Goal: Complete application form

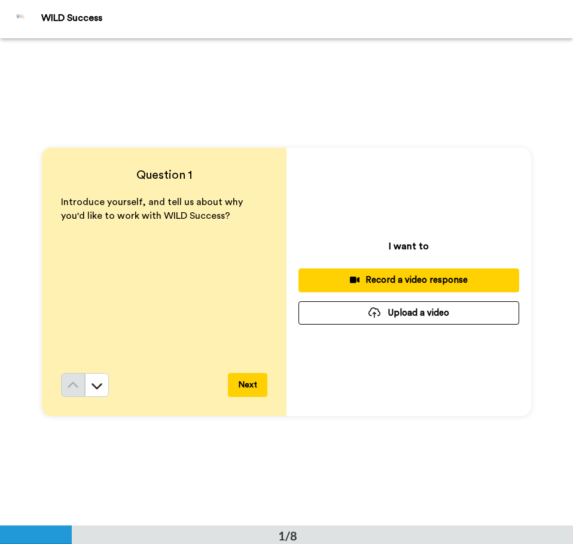
click at [242, 386] on button "Next" at bounding box center [247, 385] width 39 height 24
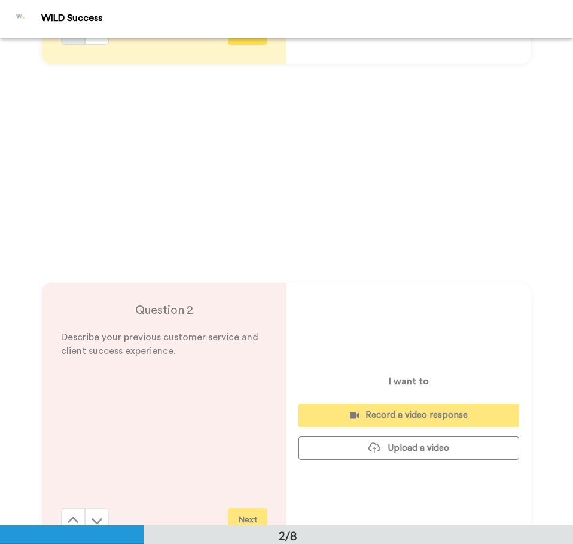
scroll to position [488, 0]
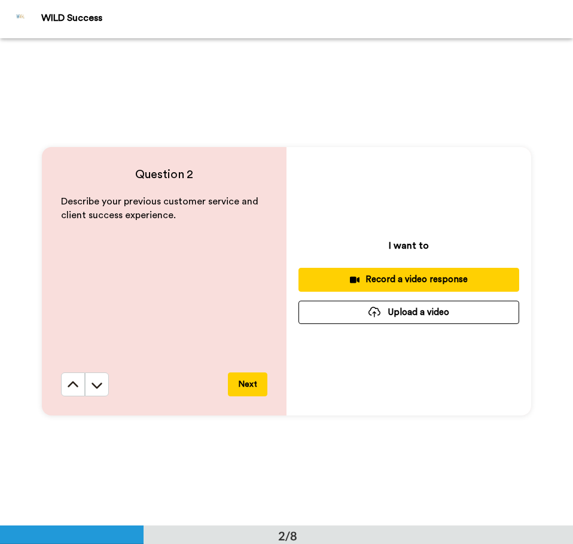
click at [245, 380] on button "Next" at bounding box center [247, 384] width 39 height 24
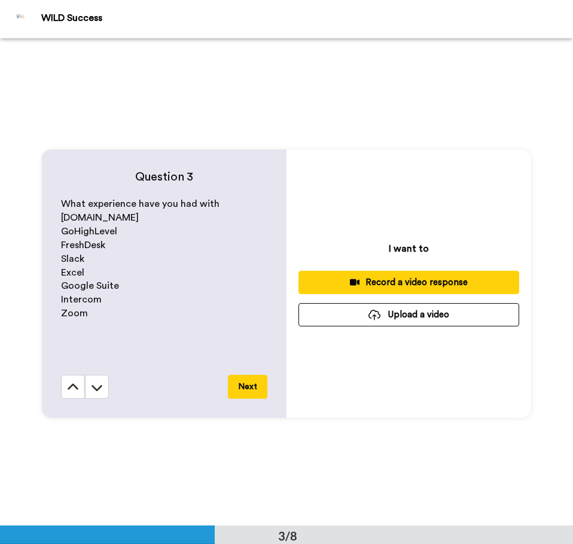
scroll to position [975, 0]
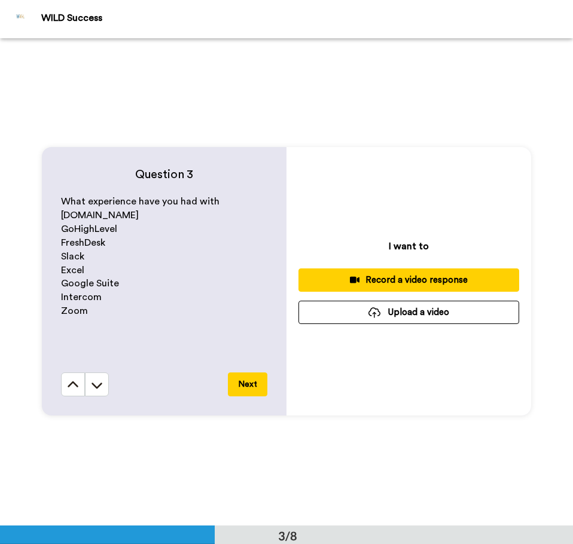
click at [241, 385] on button "Next" at bounding box center [247, 384] width 39 height 24
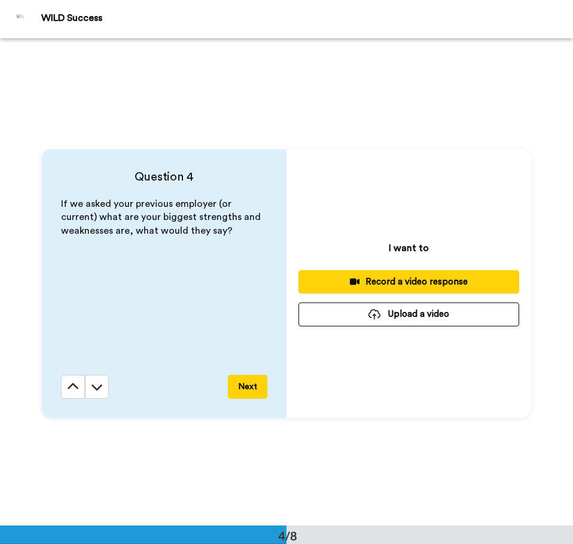
scroll to position [1462, 0]
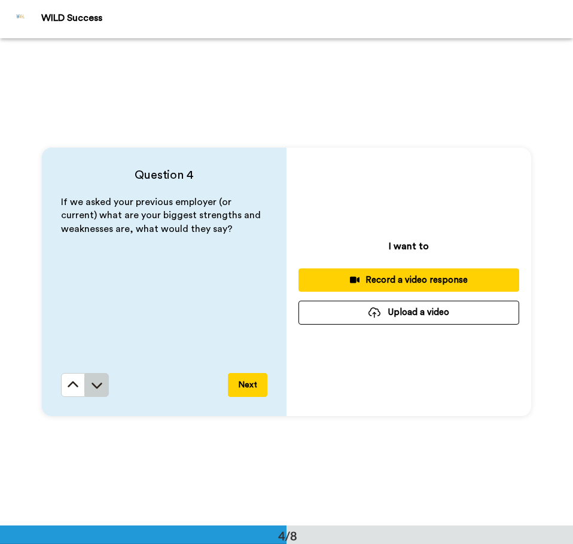
click at [93, 383] on icon at bounding box center [97, 385] width 12 height 12
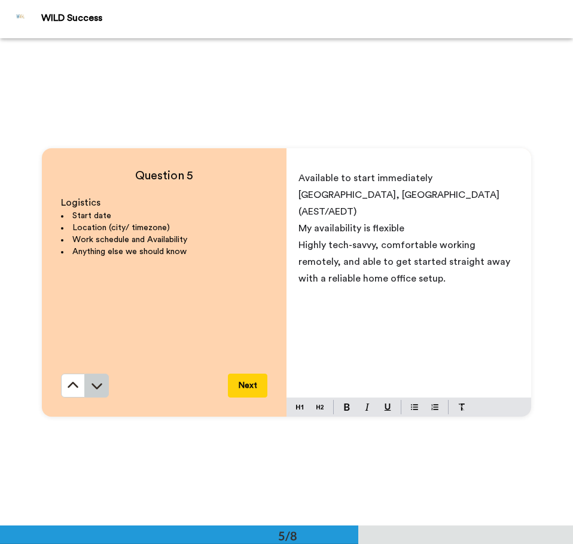
scroll to position [1950, 0]
click at [87, 380] on button at bounding box center [97, 385] width 24 height 24
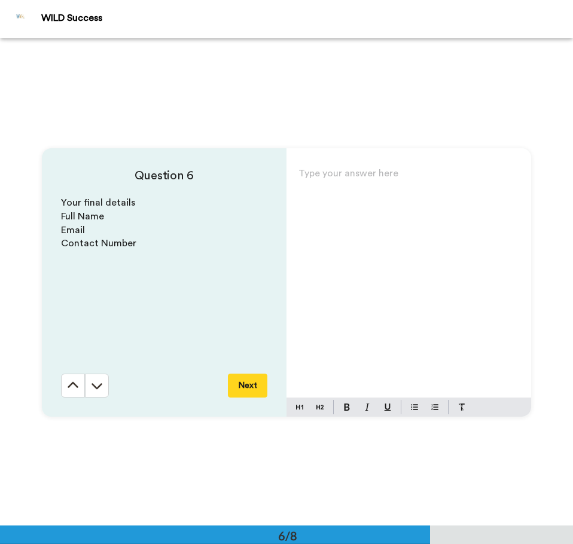
scroll to position [2437, 0]
click at [87, 380] on button at bounding box center [97, 385] width 24 height 24
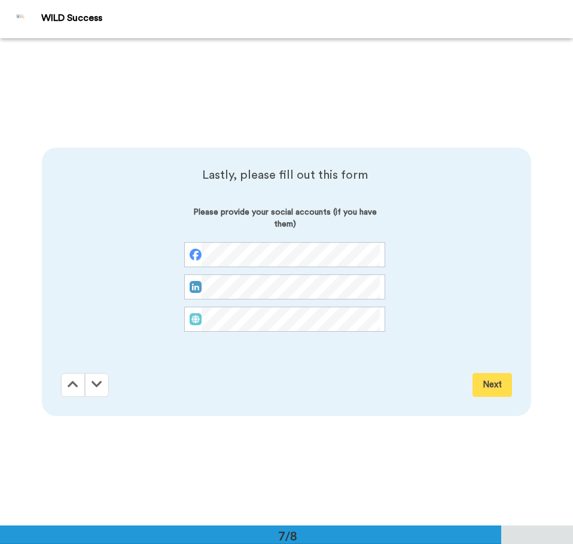
scroll to position [2925, 0]
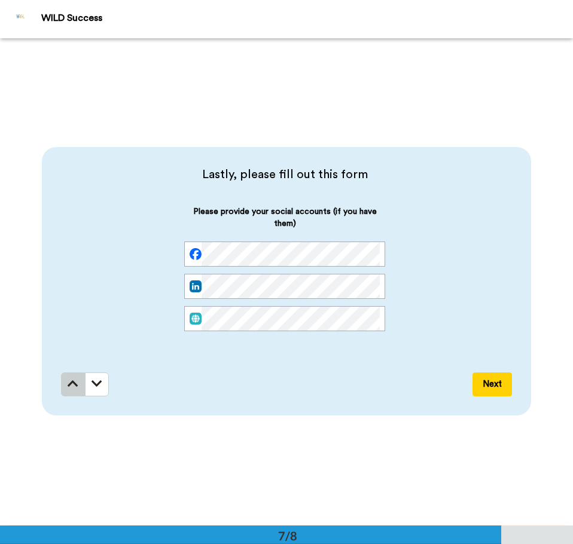
click at [74, 384] on icon at bounding box center [73, 384] width 11 height 12
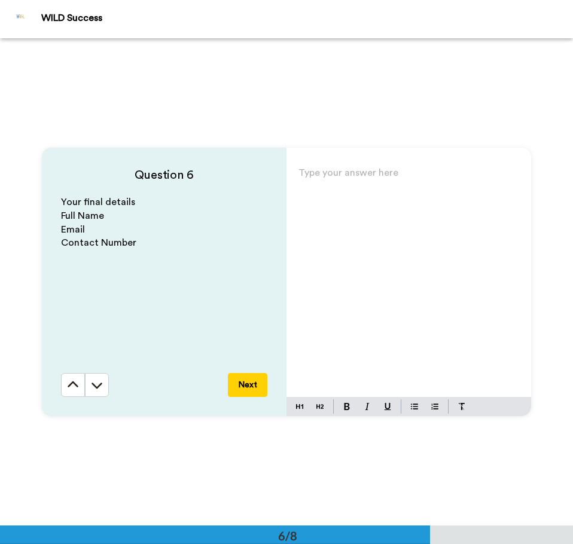
click at [74, 384] on icon at bounding box center [73, 385] width 12 height 12
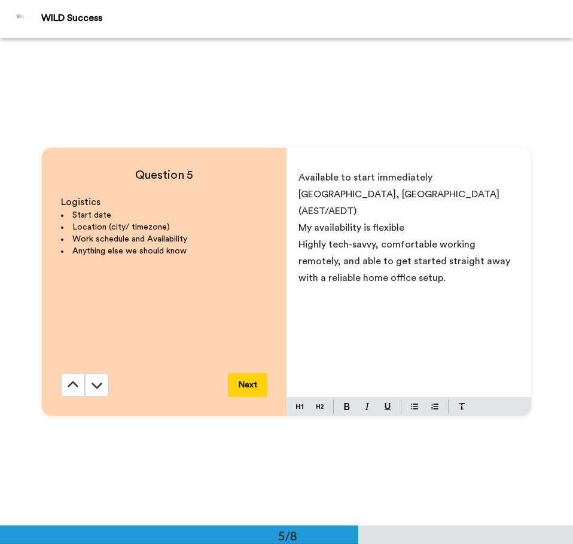
scroll to position [1950, 0]
click at [74, 384] on icon at bounding box center [73, 385] width 12 height 12
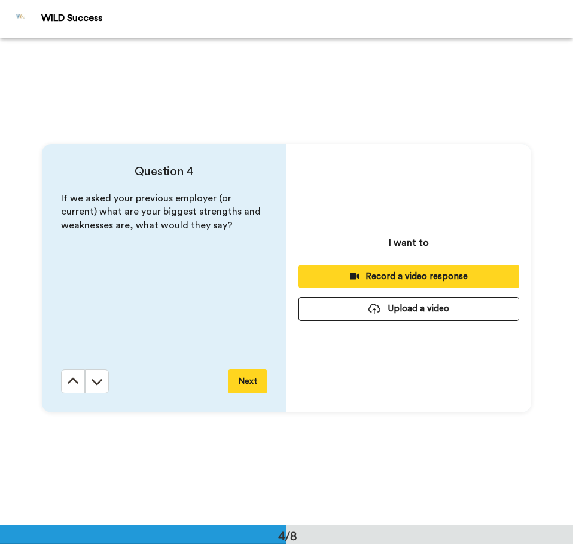
scroll to position [1462, 0]
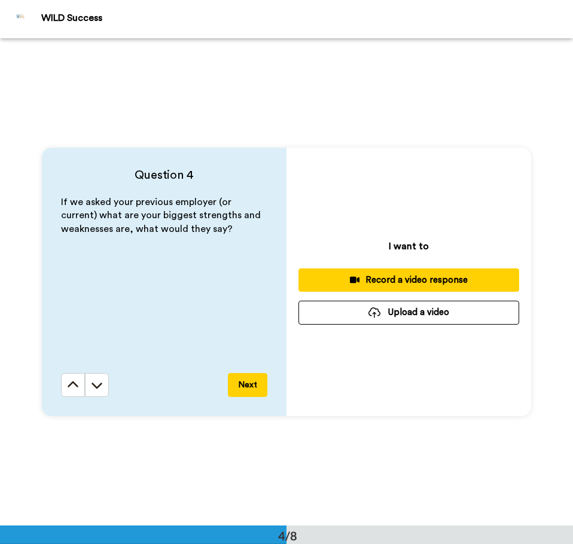
click at [74, 384] on icon at bounding box center [73, 385] width 12 height 12
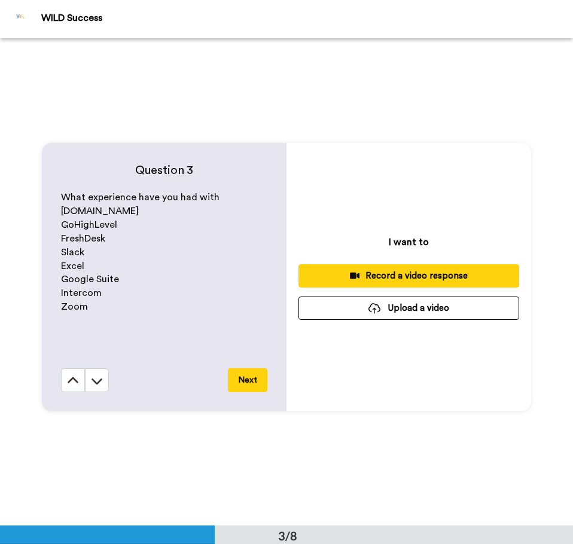
scroll to position [975, 0]
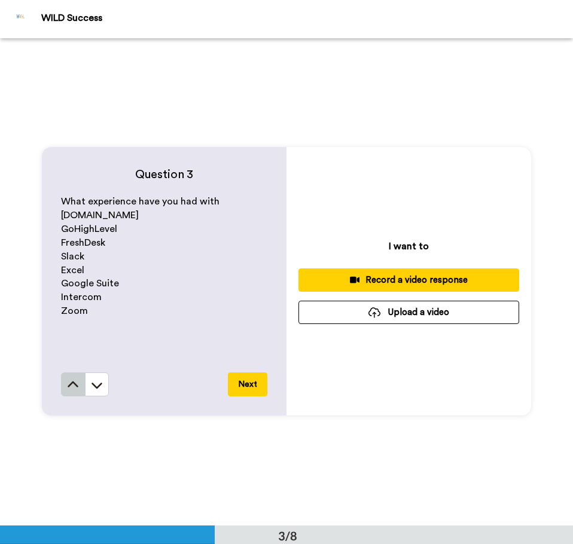
click at [61, 383] on button at bounding box center [73, 384] width 24 height 24
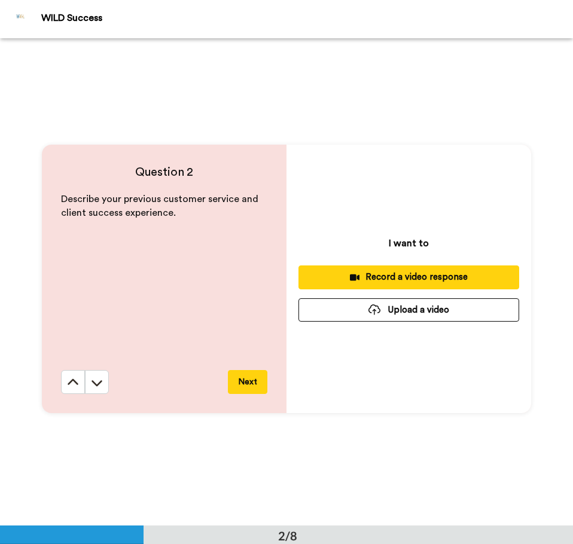
scroll to position [488, 0]
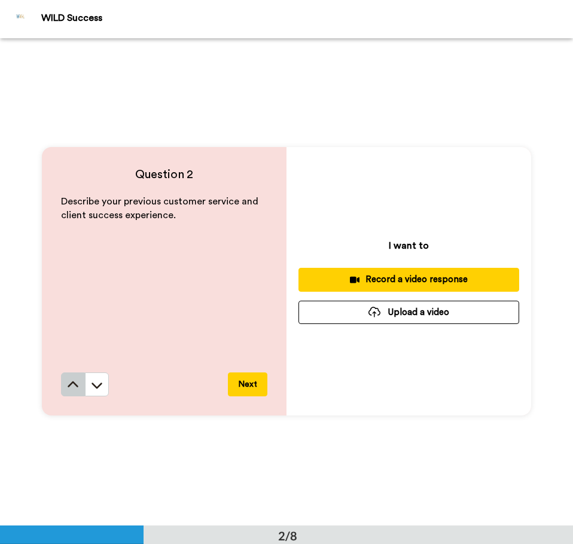
click at [71, 377] on button at bounding box center [73, 384] width 24 height 24
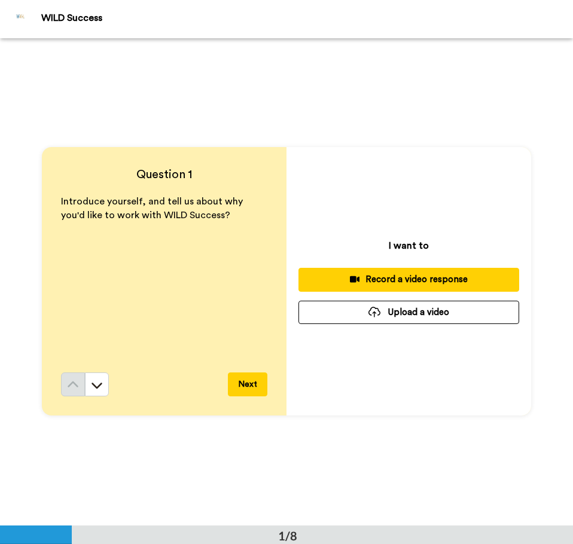
scroll to position [0, 0]
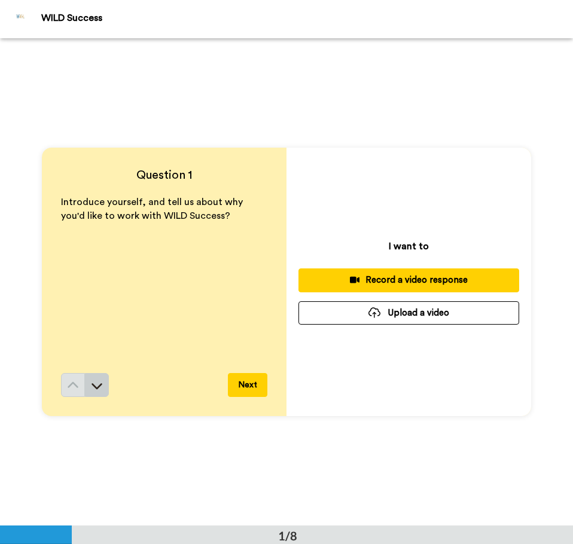
click at [102, 377] on button at bounding box center [97, 385] width 24 height 24
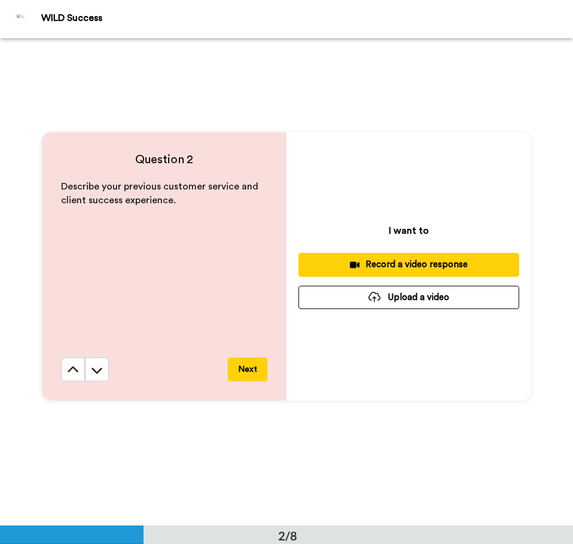
click at [102, 377] on button at bounding box center [97, 370] width 24 height 24
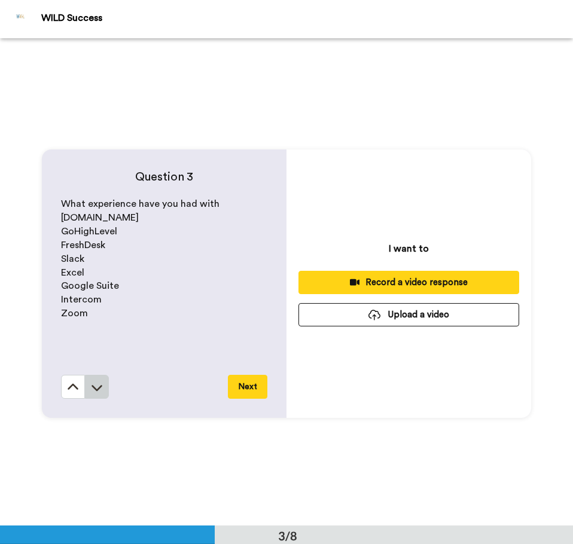
scroll to position [975, 0]
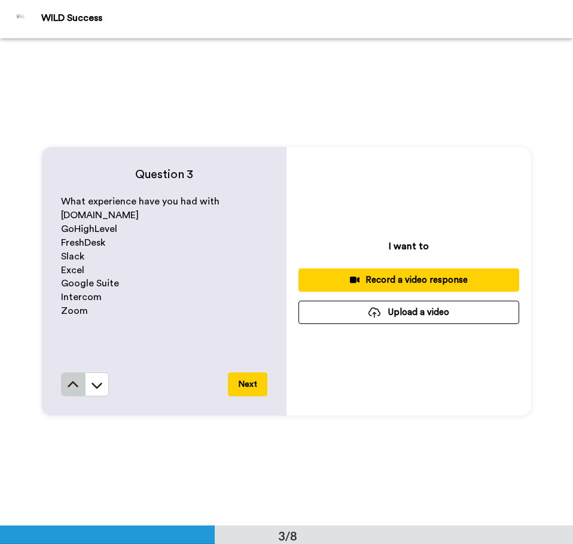
click at [67, 381] on icon at bounding box center [73, 385] width 12 height 12
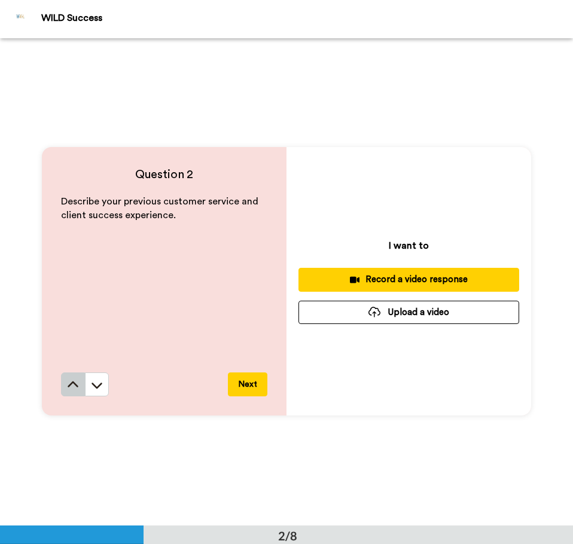
click at [72, 384] on icon at bounding box center [73, 384] width 11 height 6
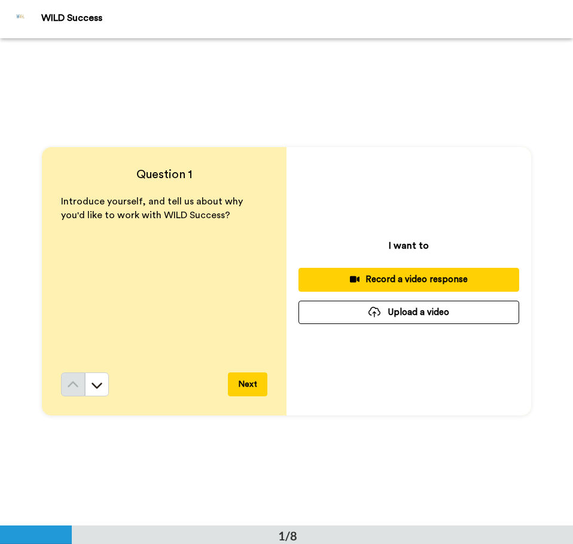
scroll to position [0, 0]
click at [383, 313] on button "Upload a video" at bounding box center [408, 312] width 221 height 23
click at [433, 310] on button "Upload a video" at bounding box center [408, 312] width 221 height 23
click at [383, 319] on button "Upload a video" at bounding box center [408, 312] width 221 height 23
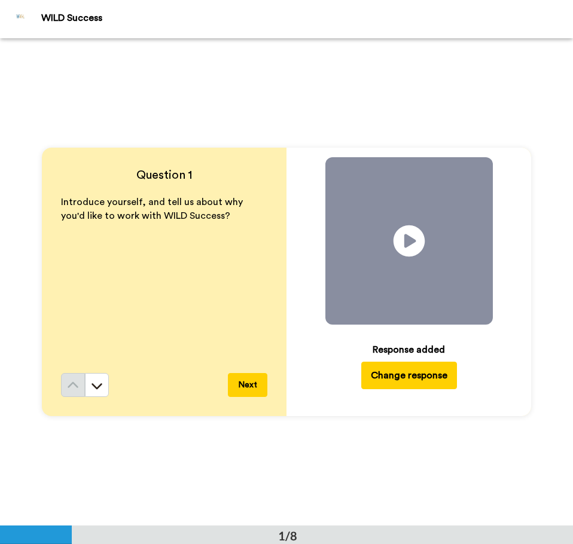
click at [414, 231] on icon at bounding box center [409, 241] width 32 height 32
click at [241, 377] on button "Next" at bounding box center [247, 385] width 39 height 24
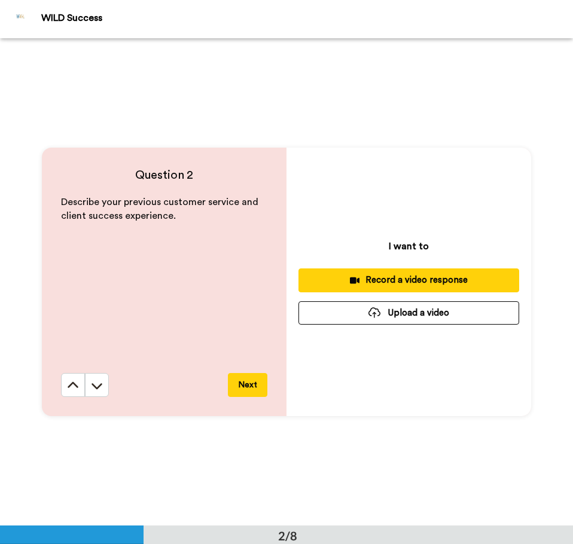
scroll to position [488, 0]
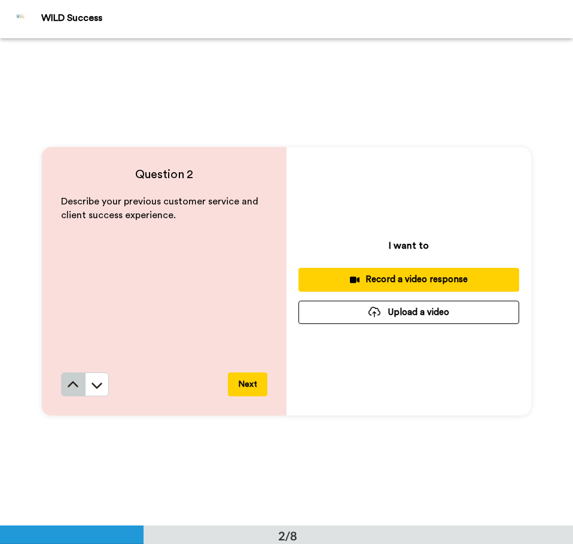
click at [61, 390] on button at bounding box center [73, 384] width 24 height 24
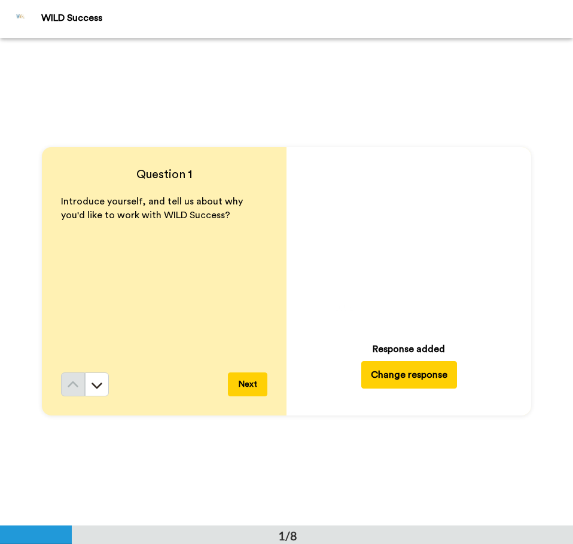
scroll to position [0, 0]
click at [375, 291] on video at bounding box center [408, 240] width 167 height 167
click at [402, 245] on icon "Play/Pause" at bounding box center [409, 241] width 32 height 57
click at [414, 267] on icon "Play/Pause" at bounding box center [409, 241] width 32 height 57
click at [412, 239] on icon at bounding box center [409, 241] width 32 height 32
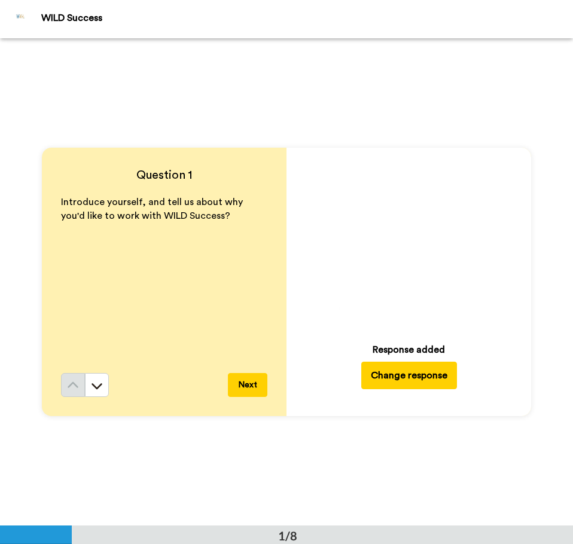
click at [433, 243] on video at bounding box center [408, 240] width 167 height 167
click at [401, 242] on icon "Play/Pause" at bounding box center [409, 241] width 32 height 57
click at [241, 383] on button "Next" at bounding box center [247, 385] width 39 height 24
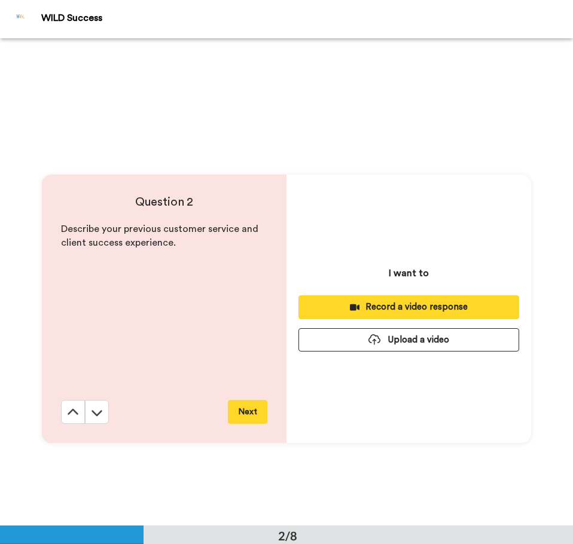
scroll to position [488, 0]
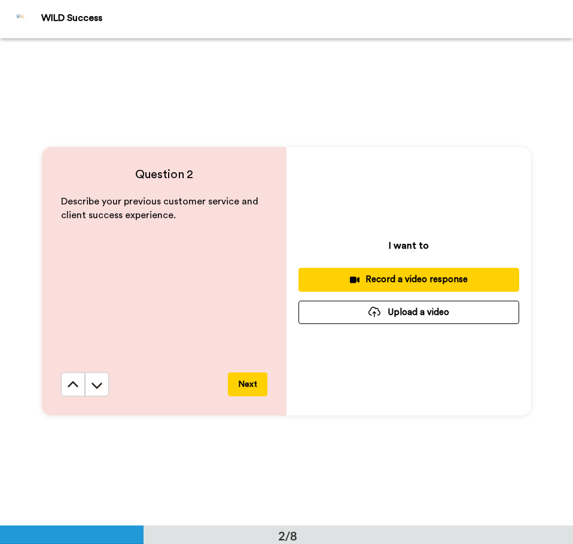
click at [344, 317] on button "Upload a video" at bounding box center [408, 312] width 221 height 23
click at [65, 393] on button at bounding box center [73, 384] width 24 height 24
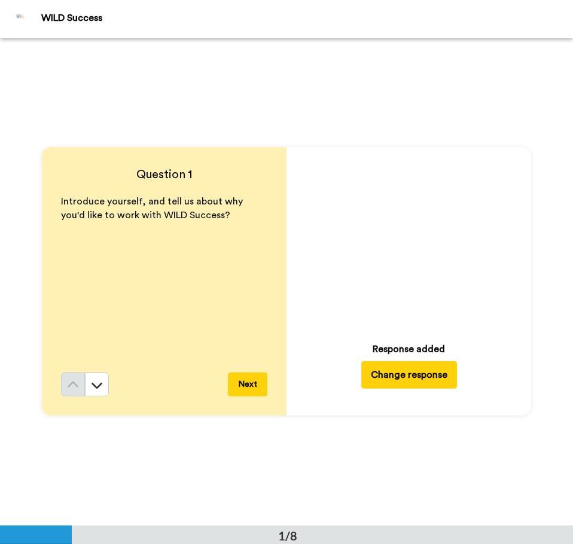
scroll to position [0, 0]
click at [406, 274] on video at bounding box center [408, 240] width 167 height 167
click at [417, 248] on icon at bounding box center [409, 241] width 32 height 32
click at [91, 389] on icon at bounding box center [97, 386] width 12 height 12
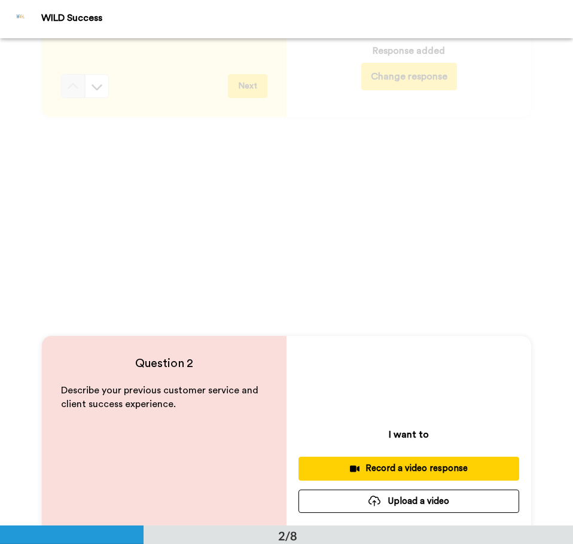
scroll to position [598, 0]
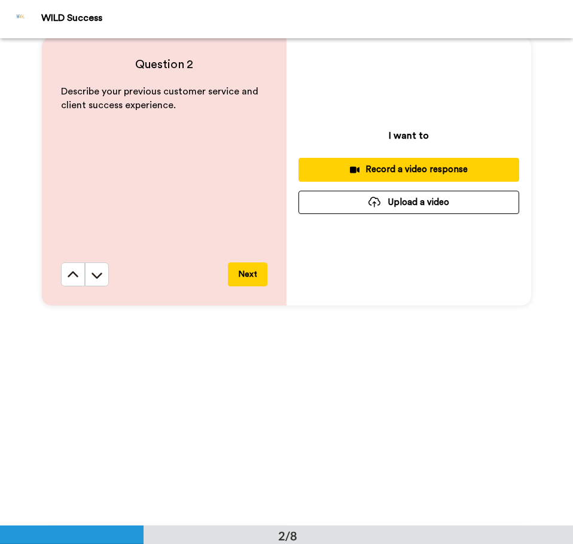
click at [414, 210] on button "Upload a video" at bounding box center [408, 202] width 221 height 23
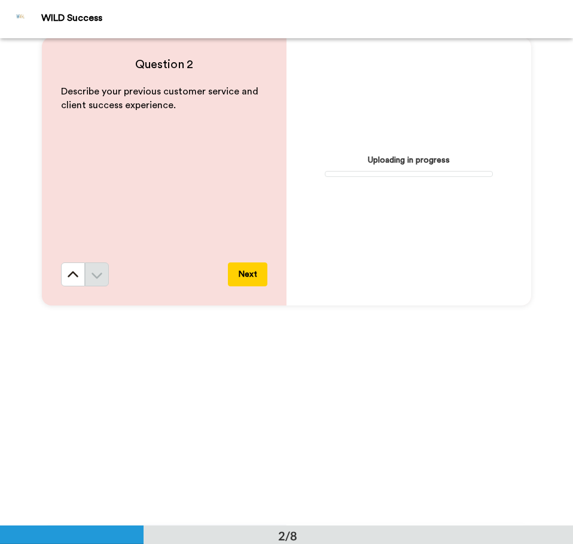
scroll to position [897, 0]
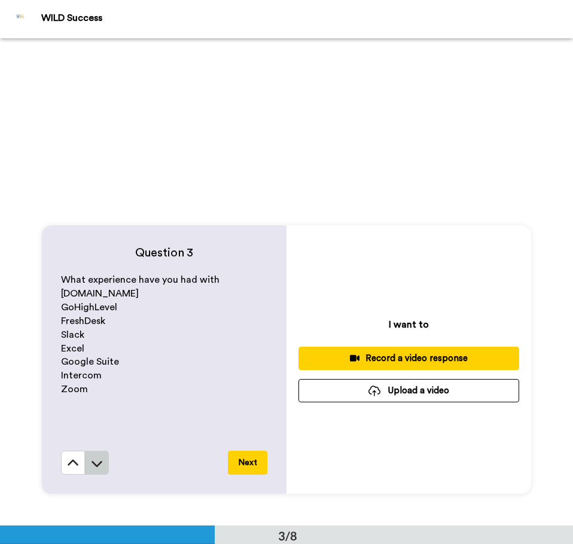
click at [96, 464] on icon at bounding box center [96, 464] width 11 height 6
click at [383, 392] on button "Upload a video" at bounding box center [408, 390] width 221 height 23
click at [382, 391] on button "Upload a video" at bounding box center [408, 390] width 221 height 23
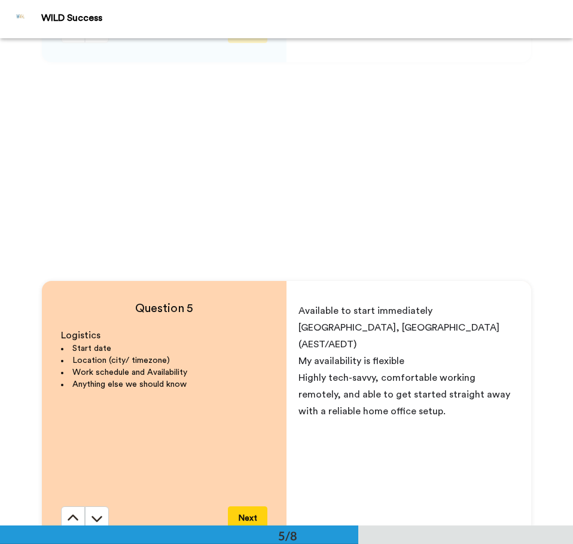
scroll to position [2391, 0]
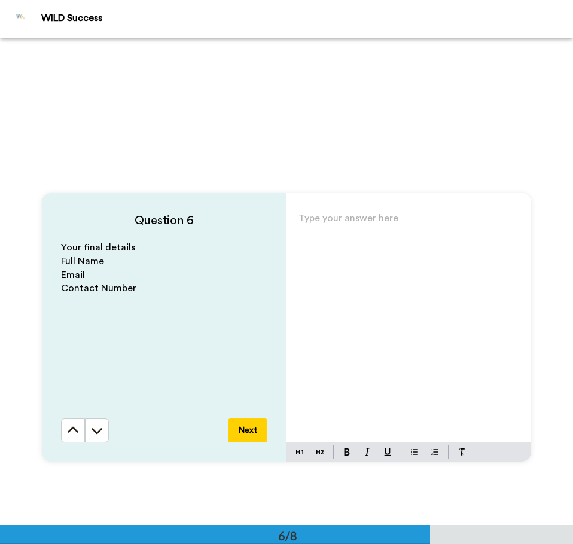
click at [433, 347] on div "Type your answer here ﻿" at bounding box center [408, 326] width 245 height 233
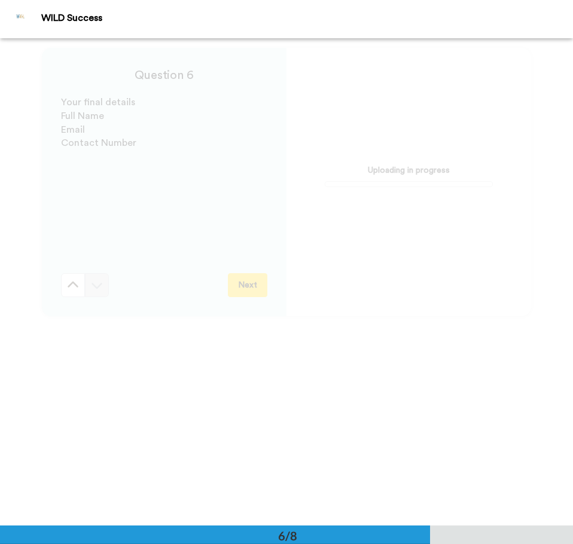
scroll to position [2327, 0]
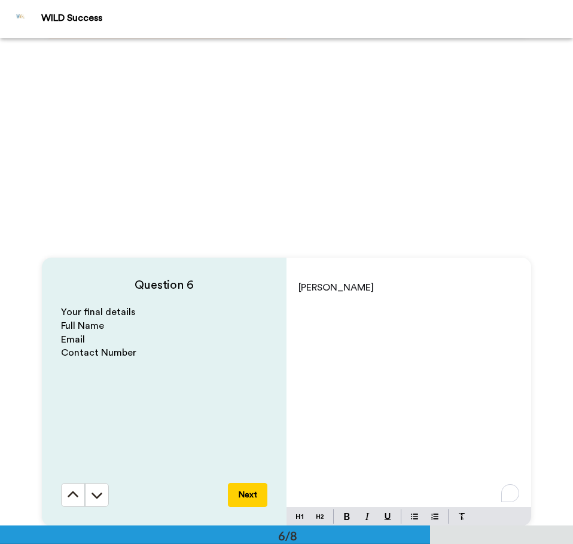
click at [436, 297] on div "[PERSON_NAME]" at bounding box center [408, 390] width 245 height 233
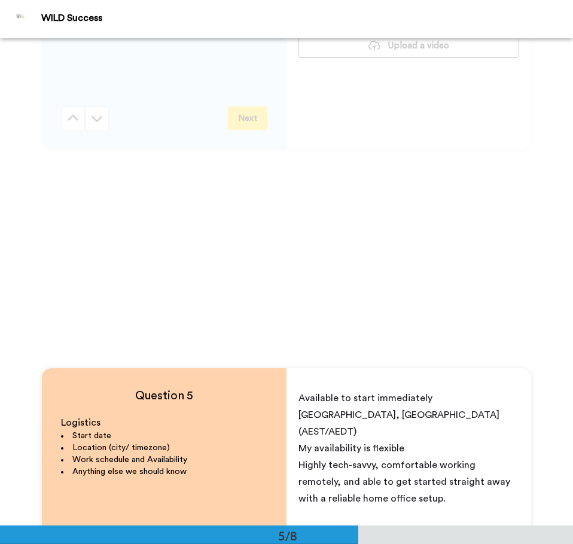
scroll to position [2028, 0]
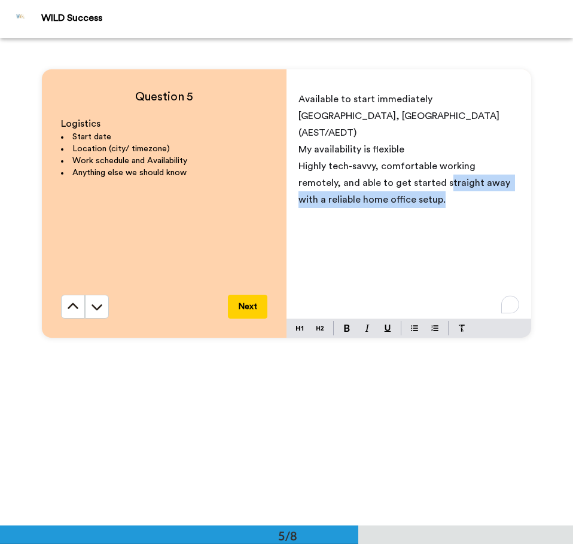
drag, startPoint x: 398, startPoint y: 167, endPoint x: 435, endPoint y: 206, distance: 53.7
click at [435, 206] on div "Available to start immediately [GEOGRAPHIC_DATA], [GEOGRAPHIC_DATA] (AEST/AEDT)…" at bounding box center [408, 202] width 245 height 233
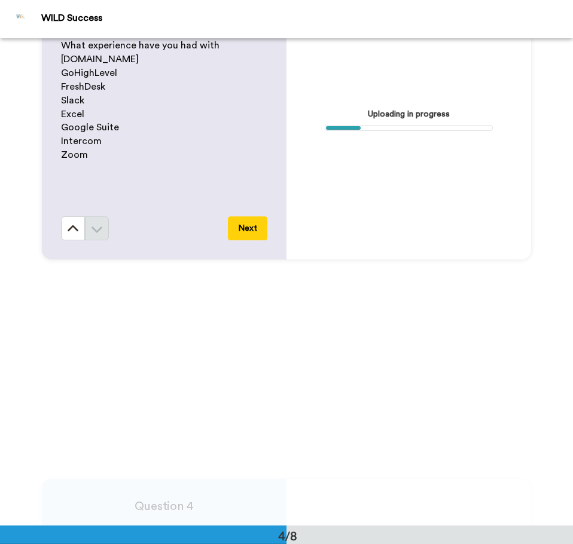
scroll to position [1430, 0]
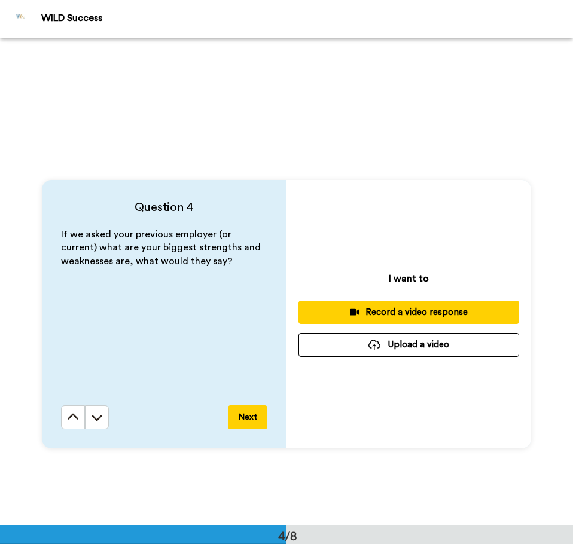
click at [456, 343] on button "Upload a video" at bounding box center [408, 344] width 221 height 23
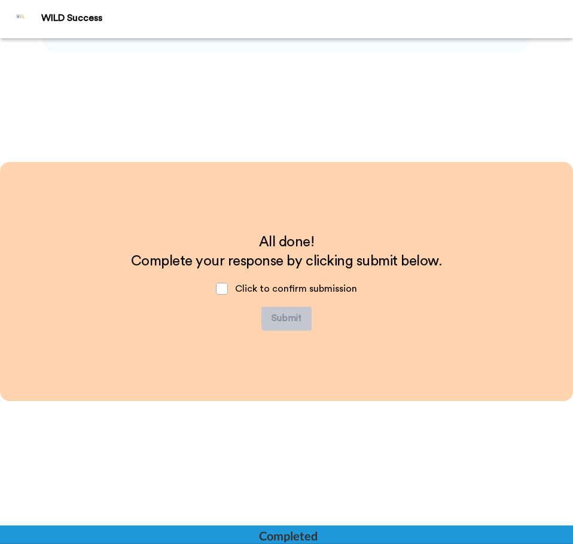
scroll to position [2989, 0]
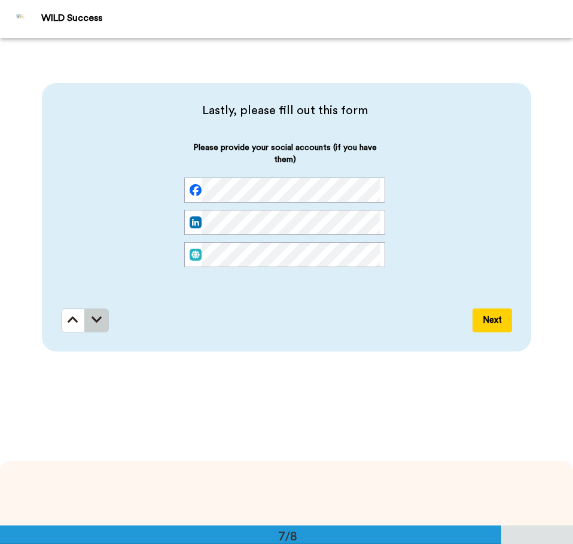
click at [96, 314] on icon at bounding box center [96, 320] width 11 height 12
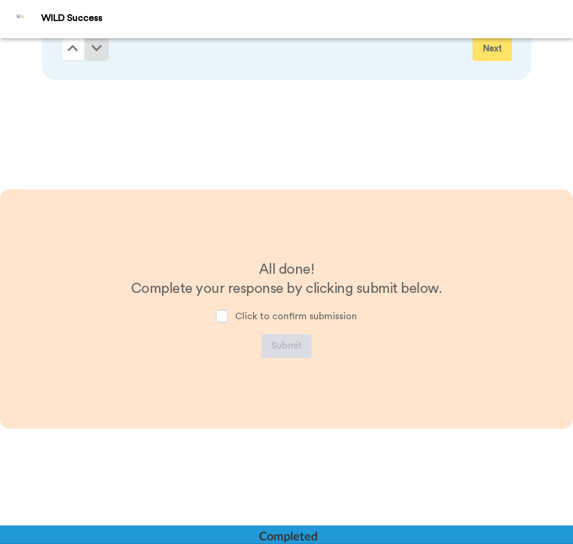
scroll to position [3287, 0]
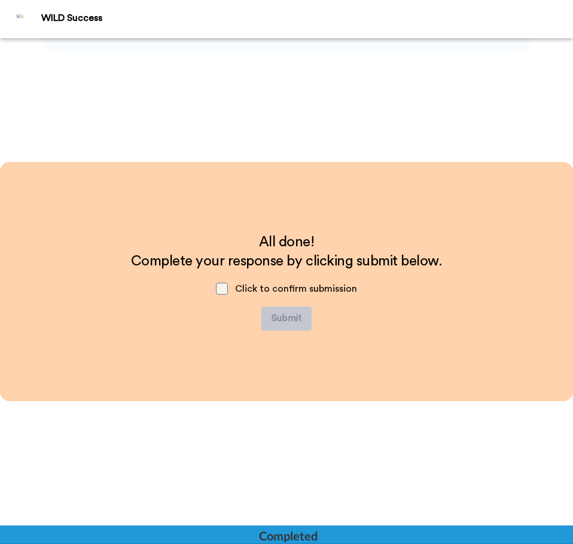
click at [224, 288] on span at bounding box center [222, 289] width 12 height 12
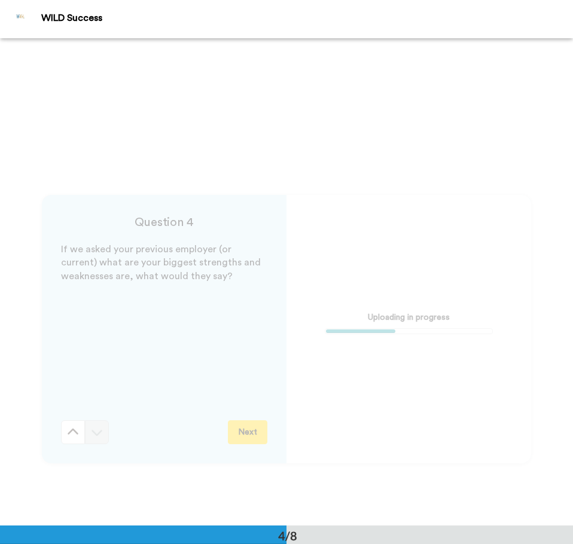
scroll to position [1494, 0]
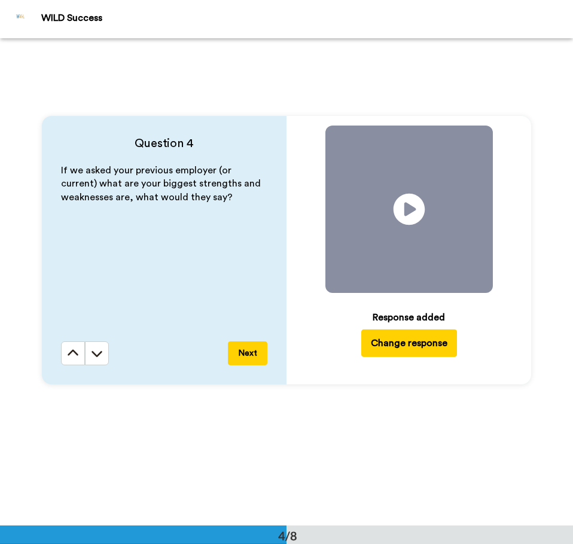
click at [402, 210] on icon "Play/Pause" at bounding box center [409, 209] width 32 height 57
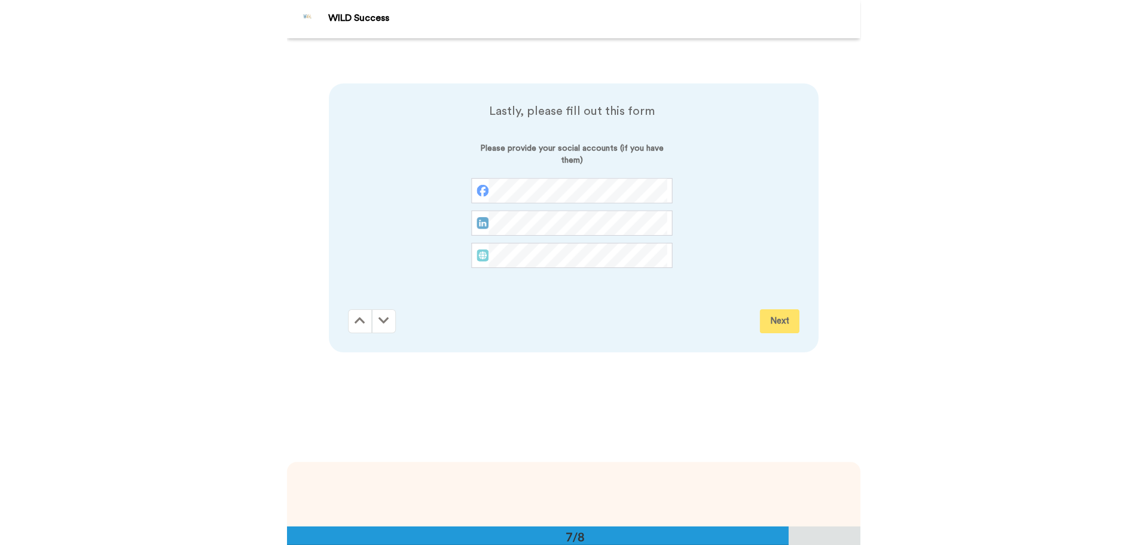
scroll to position [3411, 0]
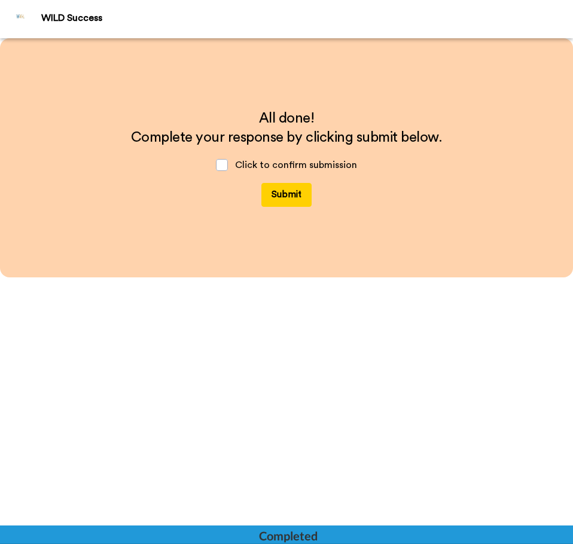
click at [264, 198] on button "Submit" at bounding box center [286, 195] width 50 height 24
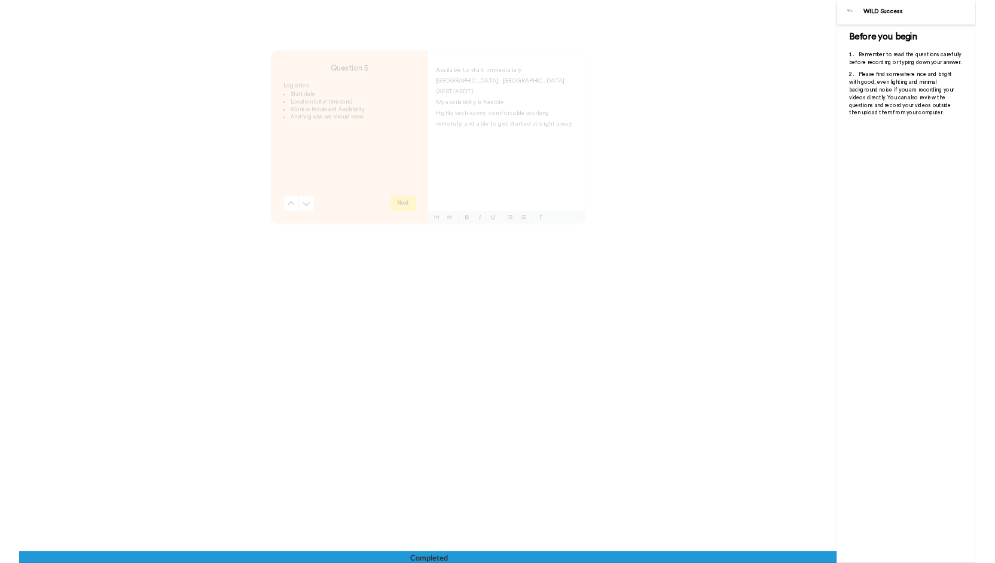
scroll to position [3595, 0]
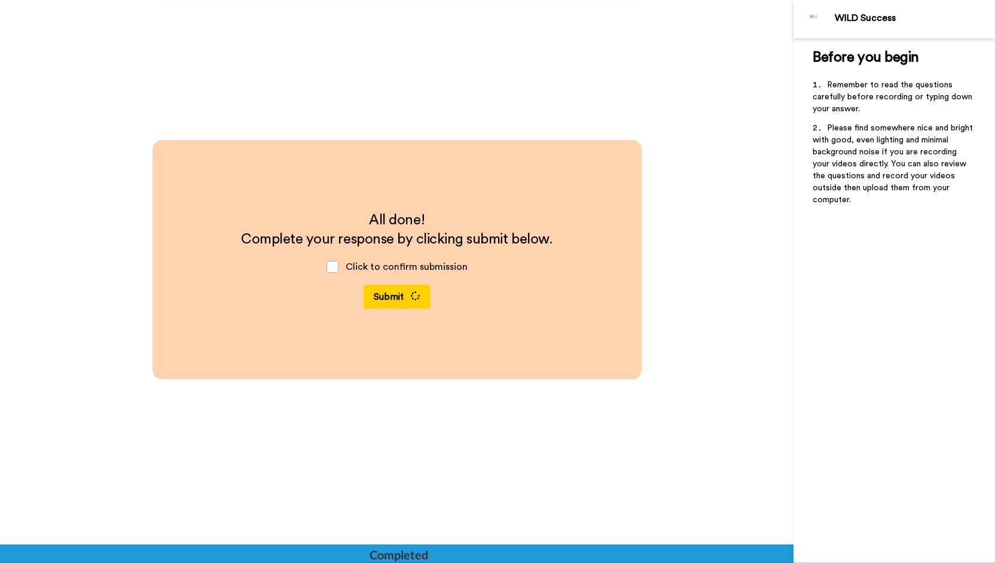
scroll to position [3773, 0]
